Goal: Navigation & Orientation: Find specific page/section

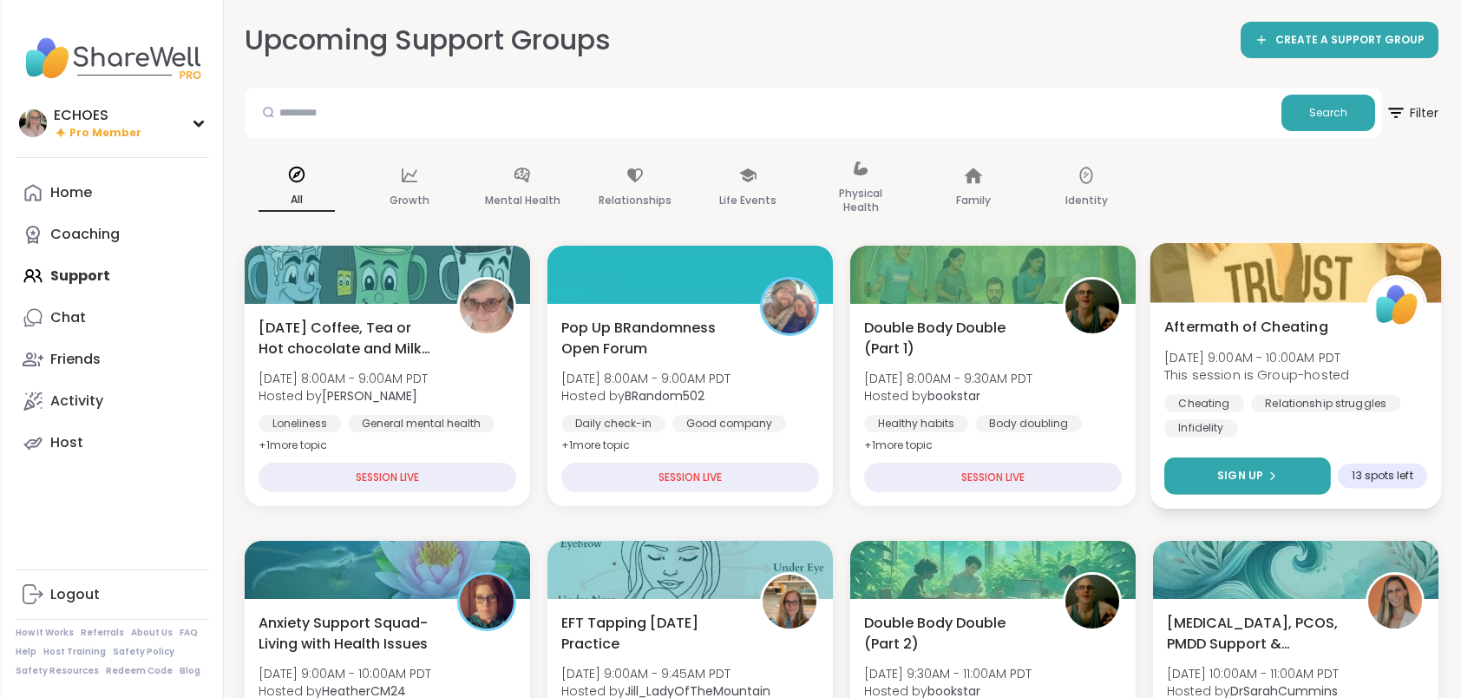
click at [1250, 466] on button "Sign Up" at bounding box center [1247, 475] width 167 height 37
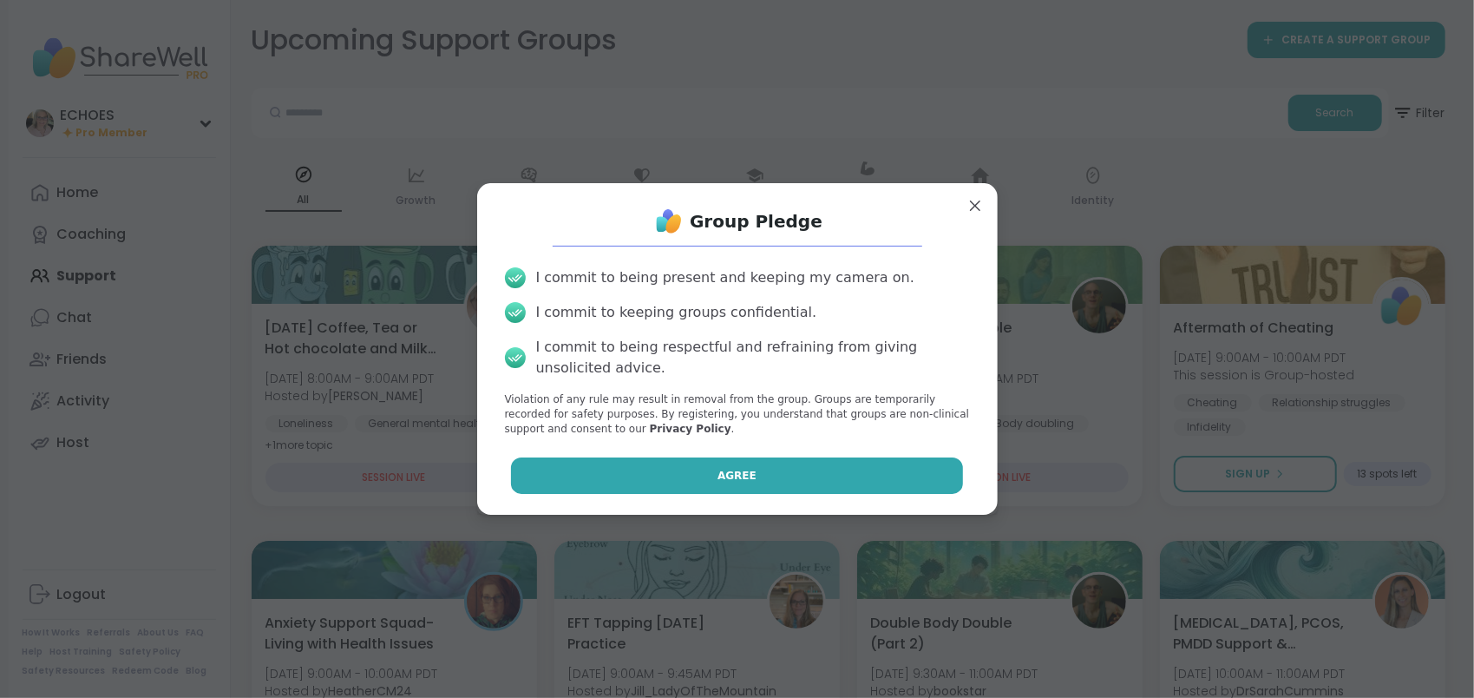
click at [730, 475] on span "Agree" at bounding box center [737, 476] width 39 height 16
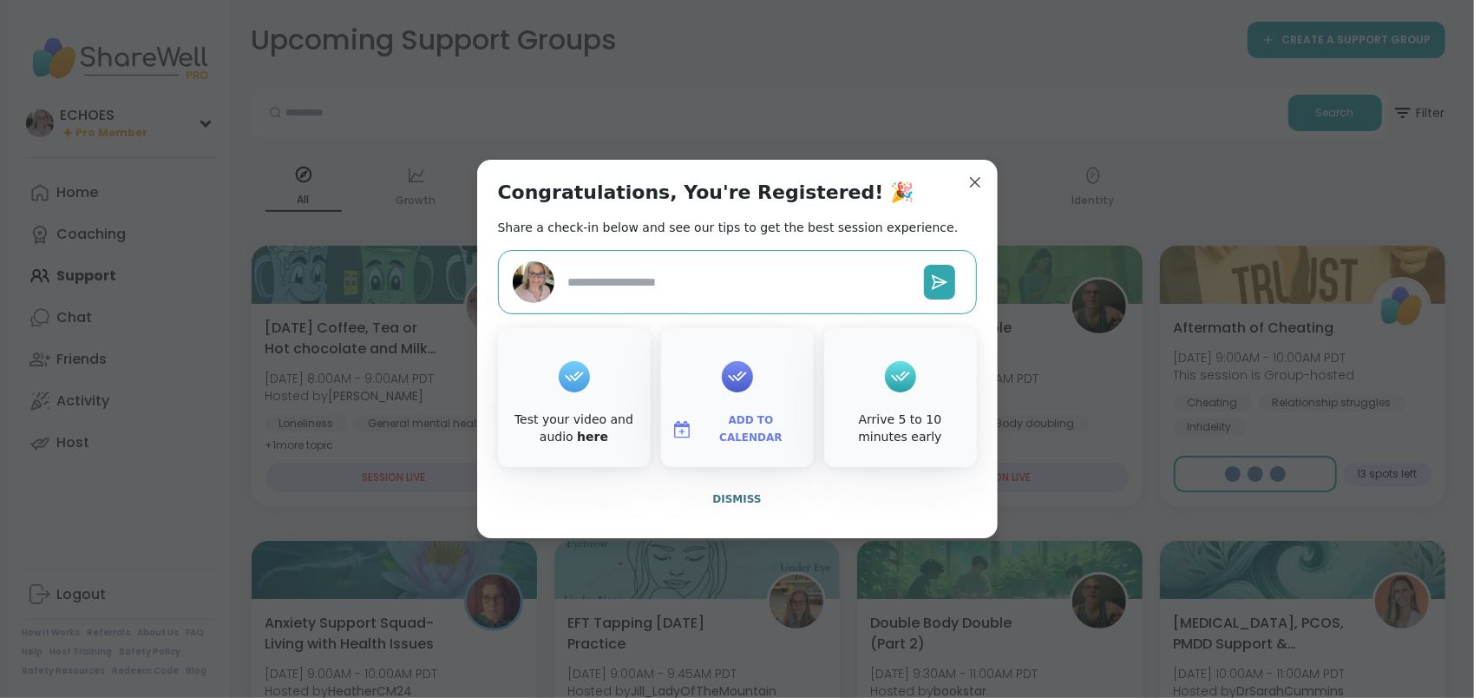
type textarea "*"
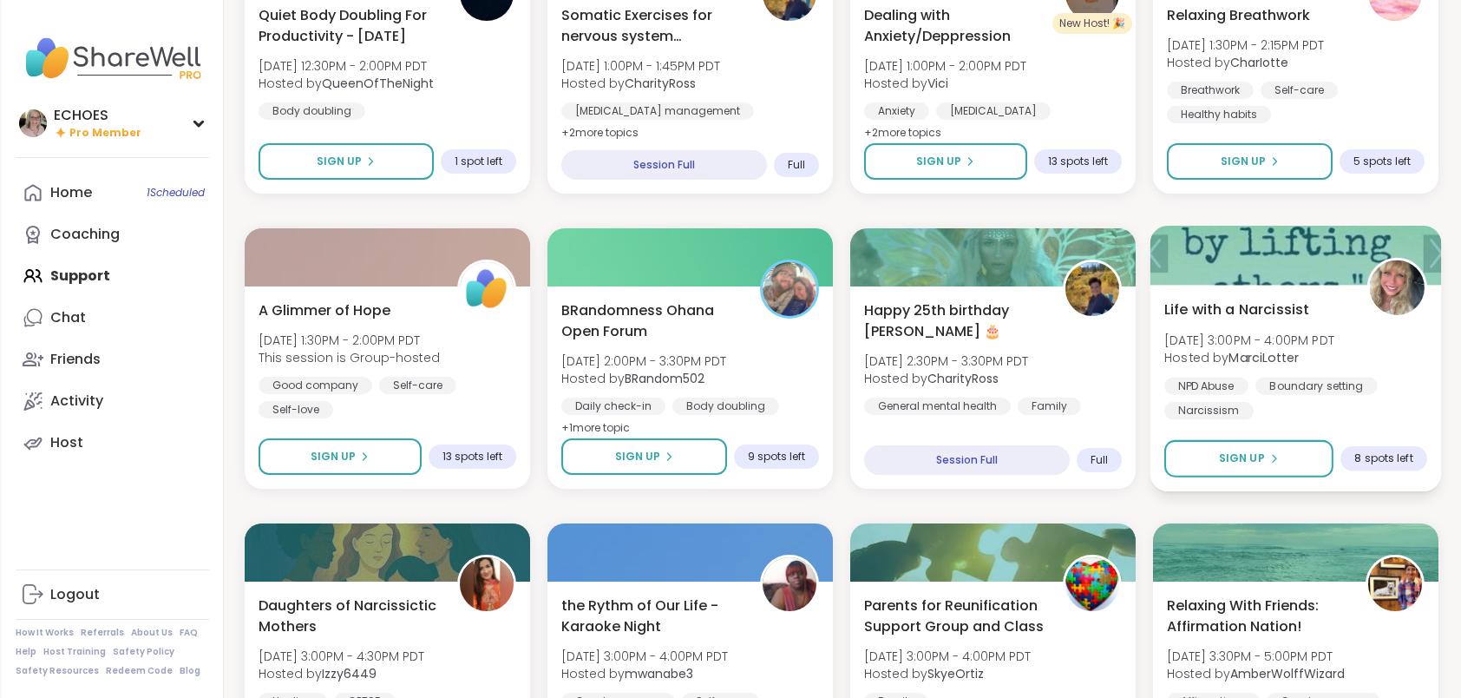
scroll to position [1302, 0]
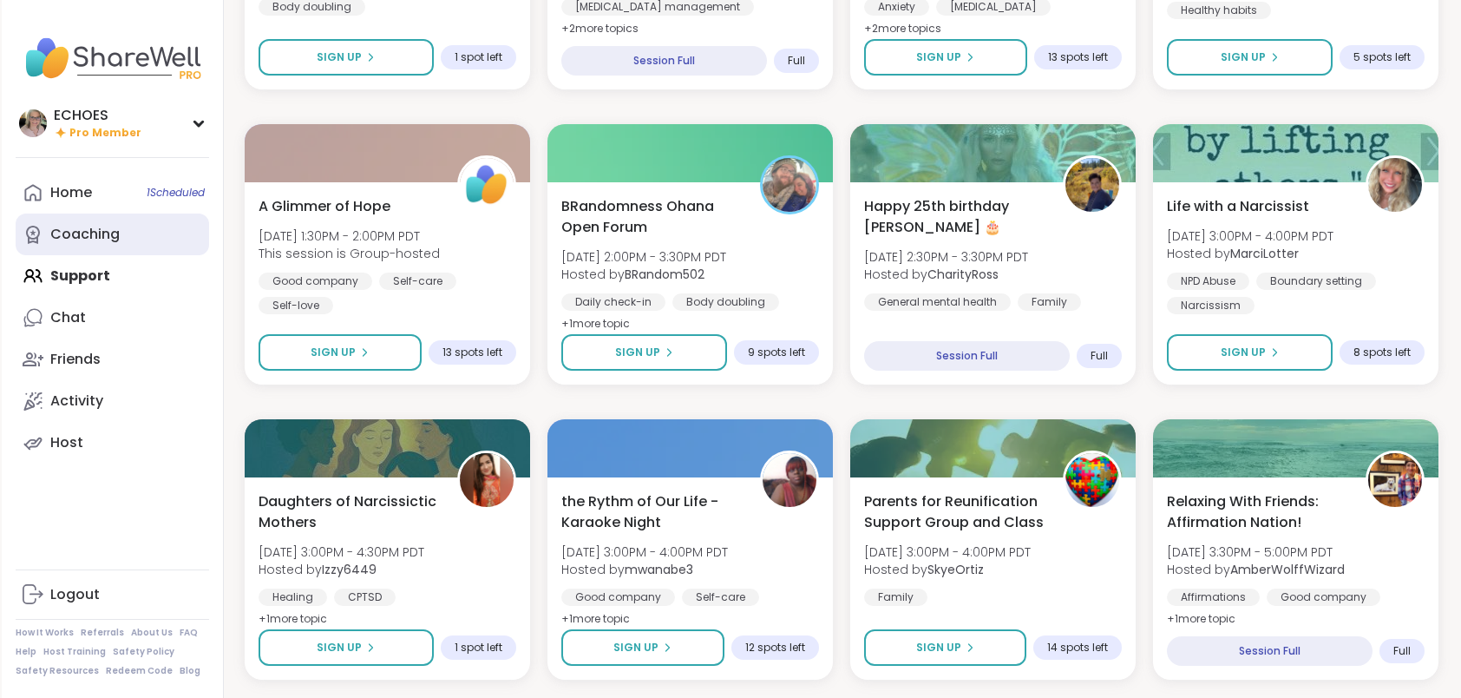
click at [86, 220] on link "Coaching" at bounding box center [112, 234] width 193 height 42
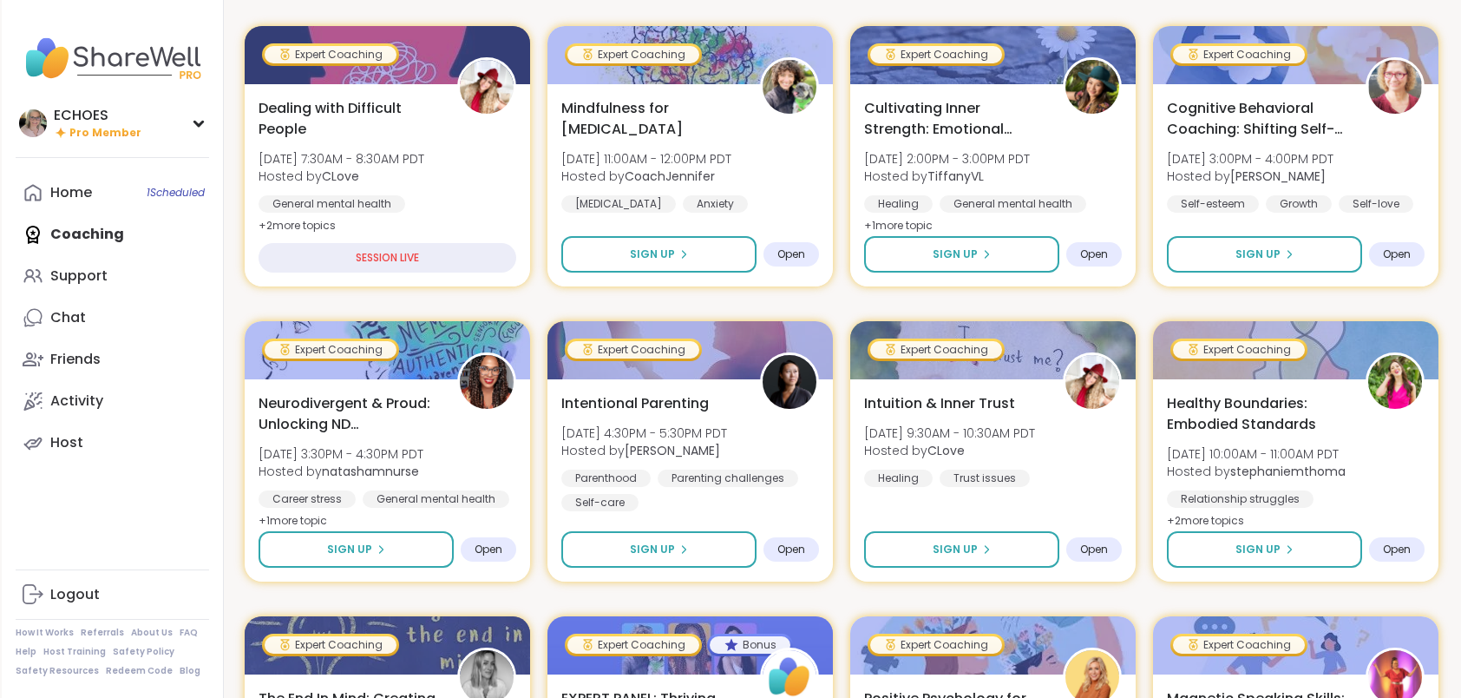
scroll to position [347, 0]
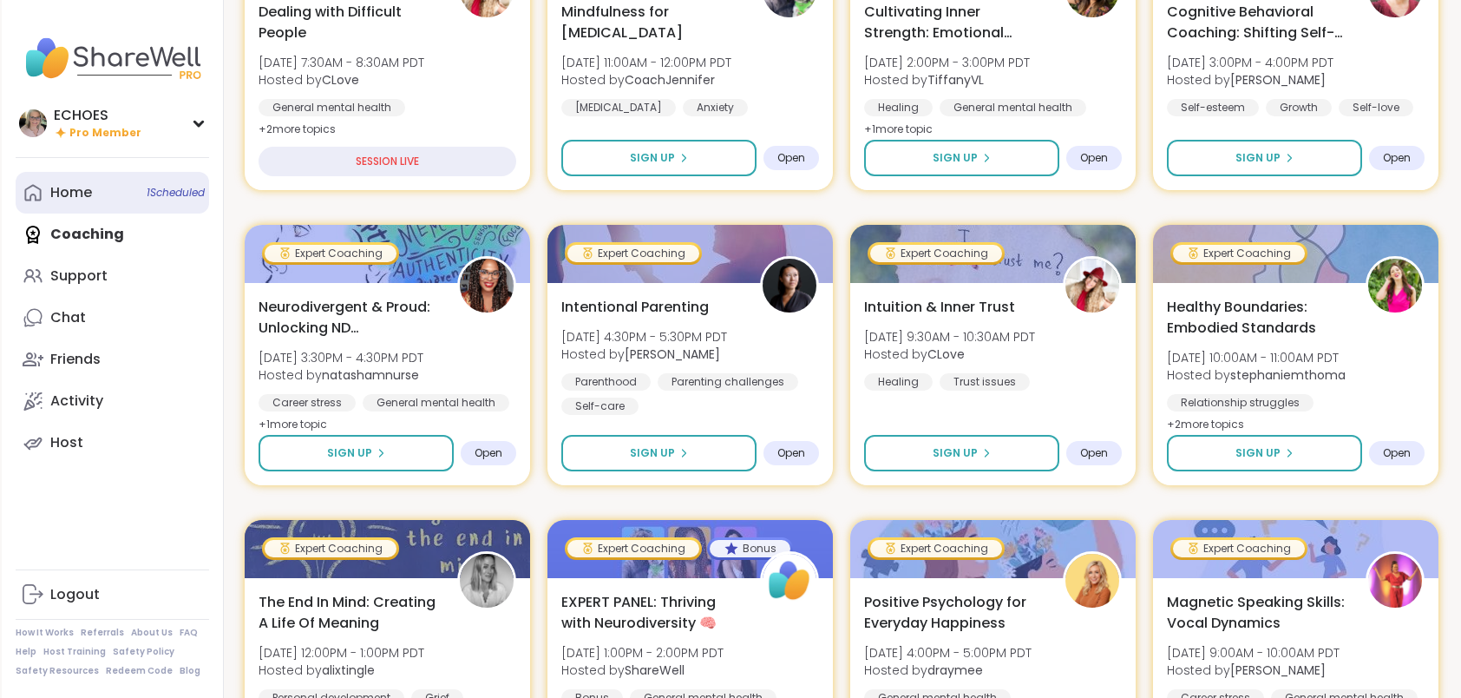
click at [84, 188] on div "Home 1 Scheduled" at bounding box center [71, 192] width 42 height 19
